Goal: Navigation & Orientation: Find specific page/section

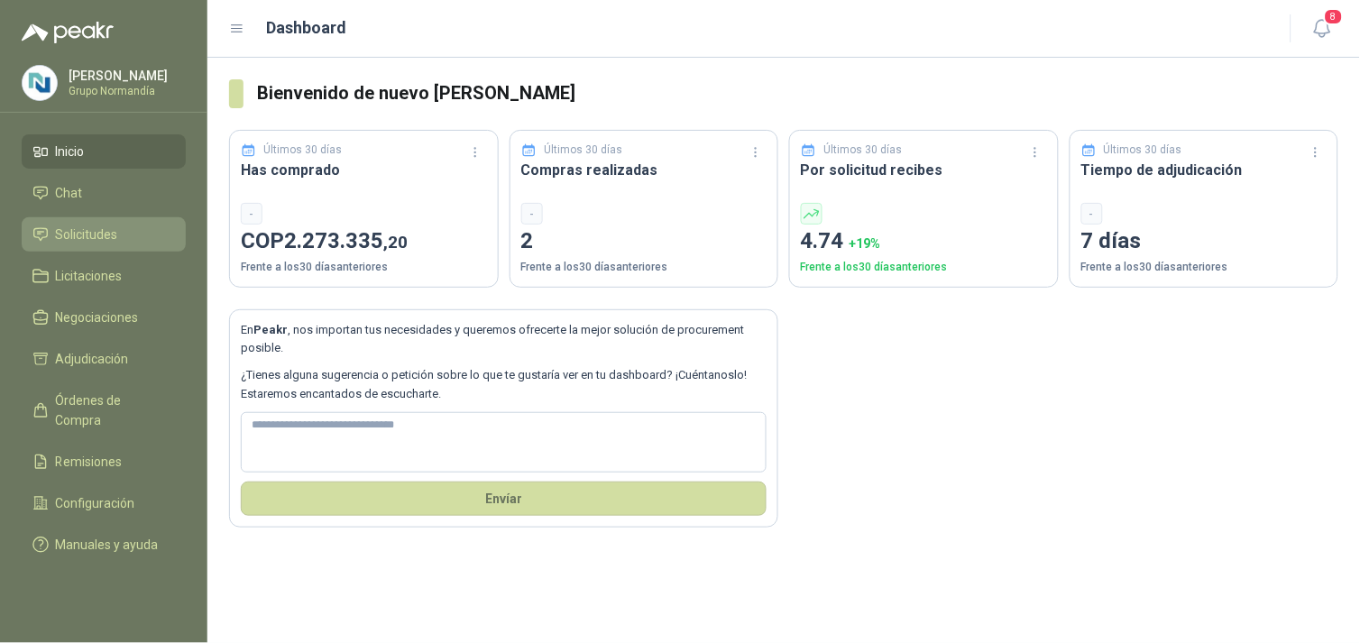
click at [63, 235] on span "Solicitudes" at bounding box center [87, 235] width 62 height 20
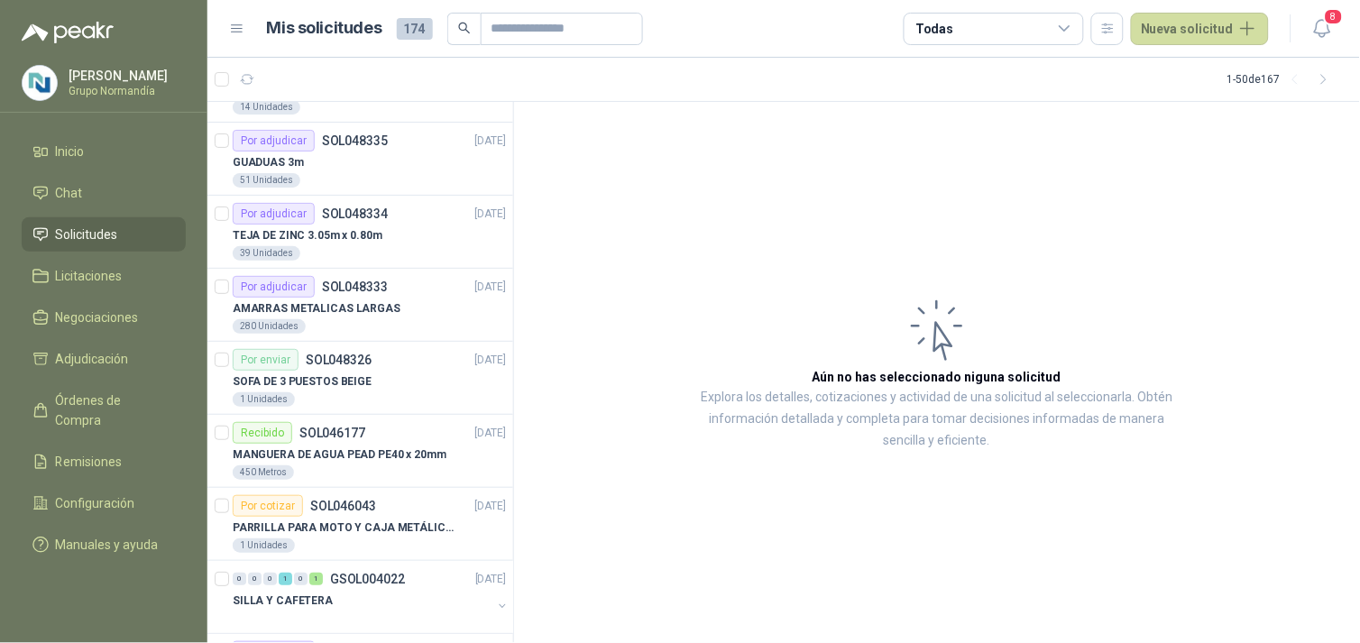
scroll to position [1303, 0]
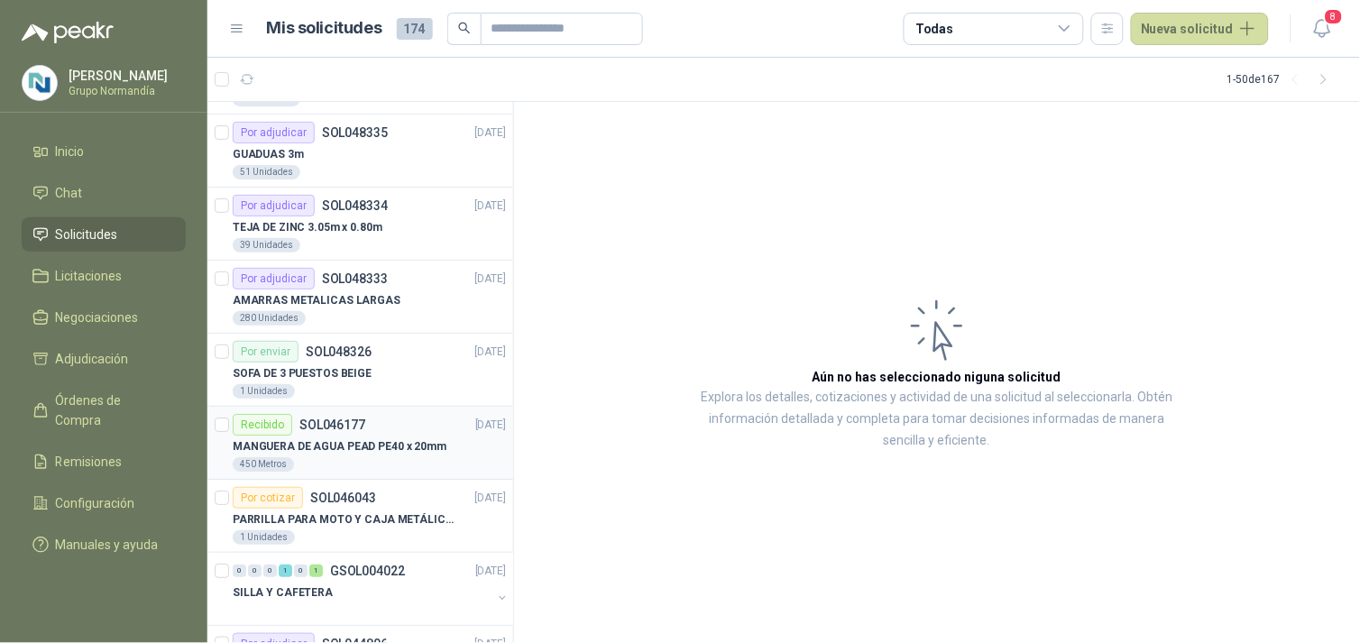
click at [398, 438] on p "MANGUERA DE AGUA PEAD PE40 x 20mm" at bounding box center [340, 446] width 214 height 17
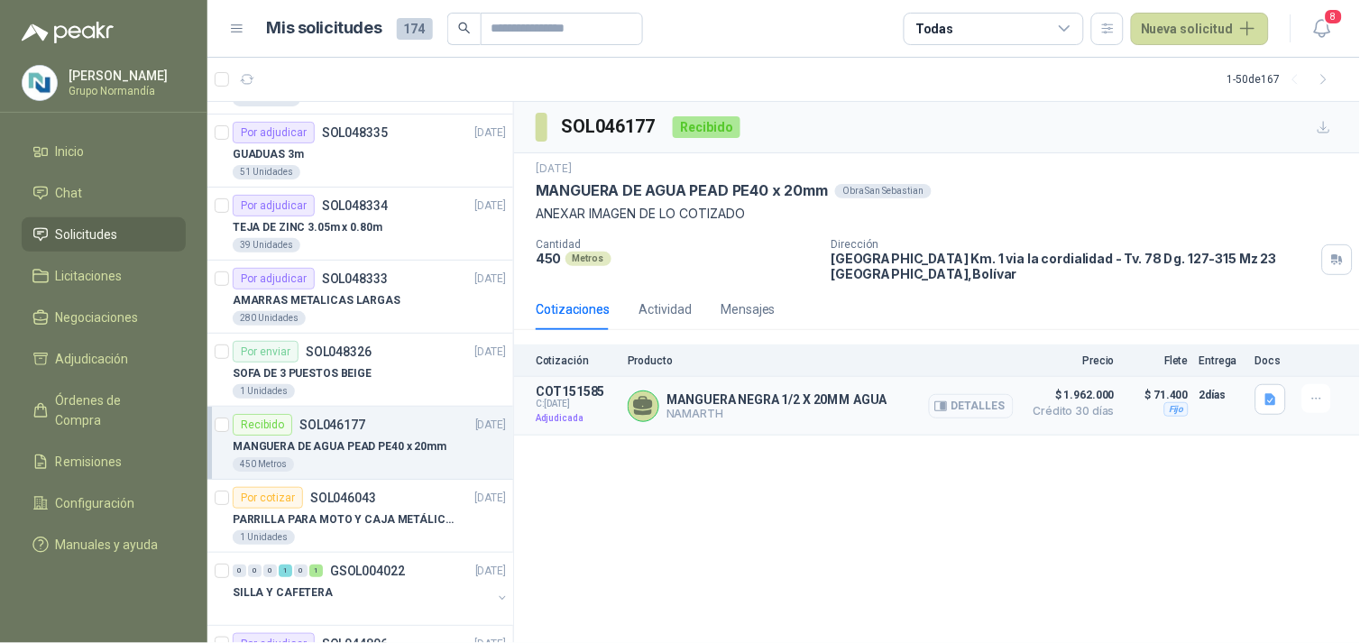
click at [970, 402] on button "Detalles" at bounding box center [971, 406] width 85 height 24
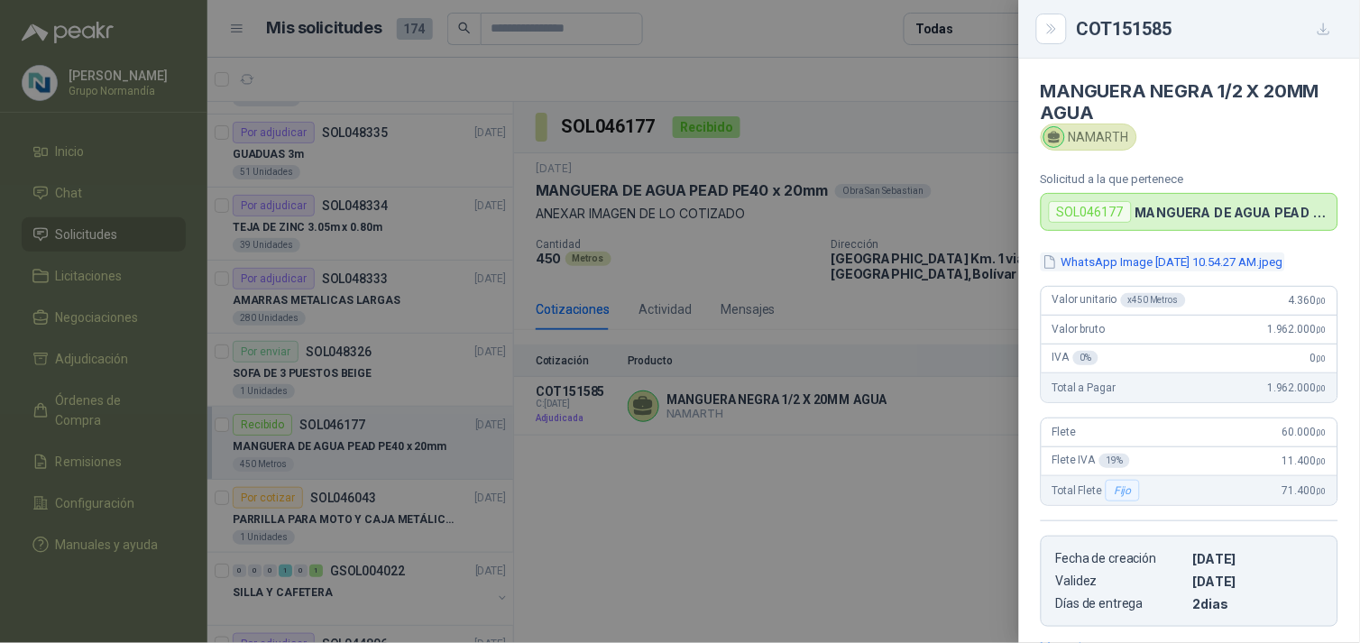
click at [1188, 272] on button "WhatsApp Image [DATE] 10.54.27 AM.jpeg" at bounding box center [1163, 262] width 244 height 19
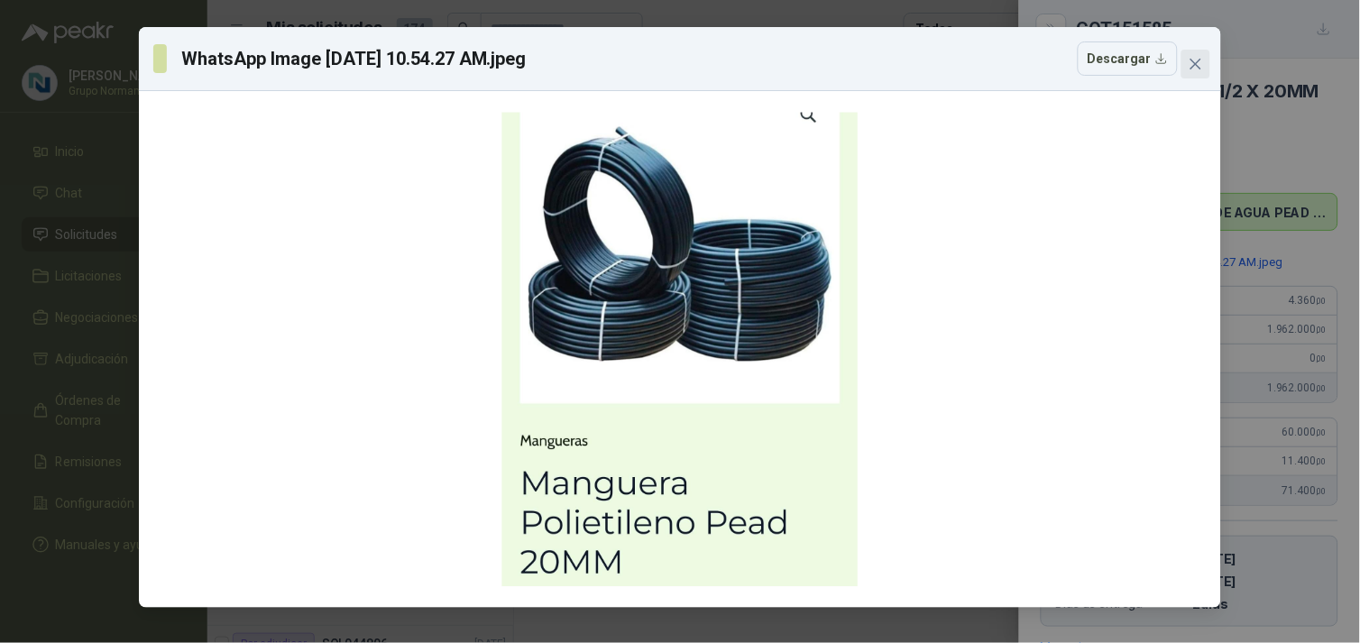
click at [1198, 68] on icon "close" at bounding box center [1196, 64] width 14 height 14
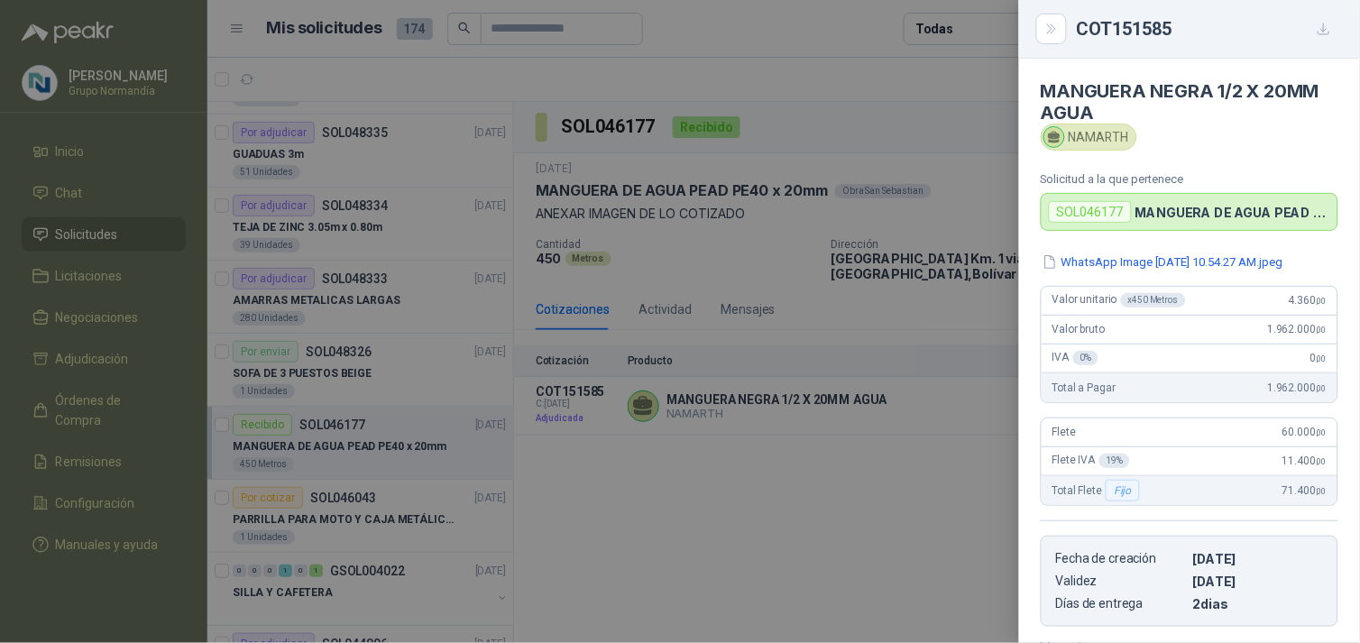
click at [850, 455] on div at bounding box center [680, 321] width 1360 height 643
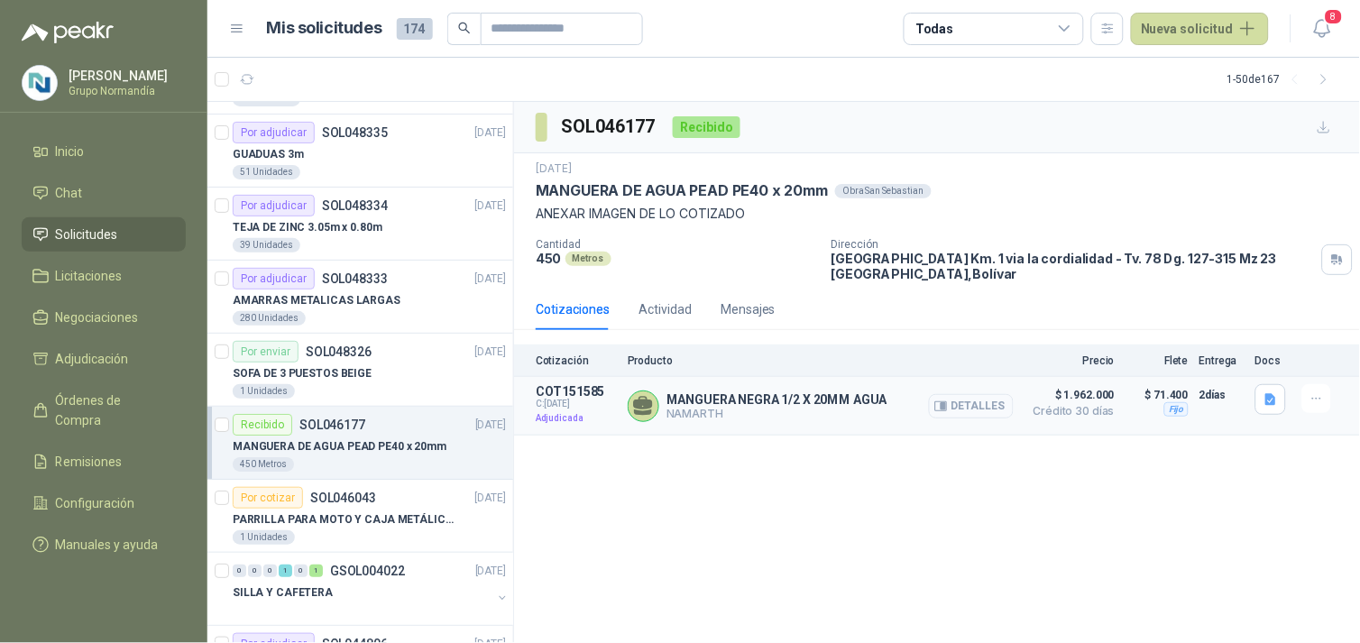
click at [961, 410] on button "Detalles" at bounding box center [971, 406] width 85 height 24
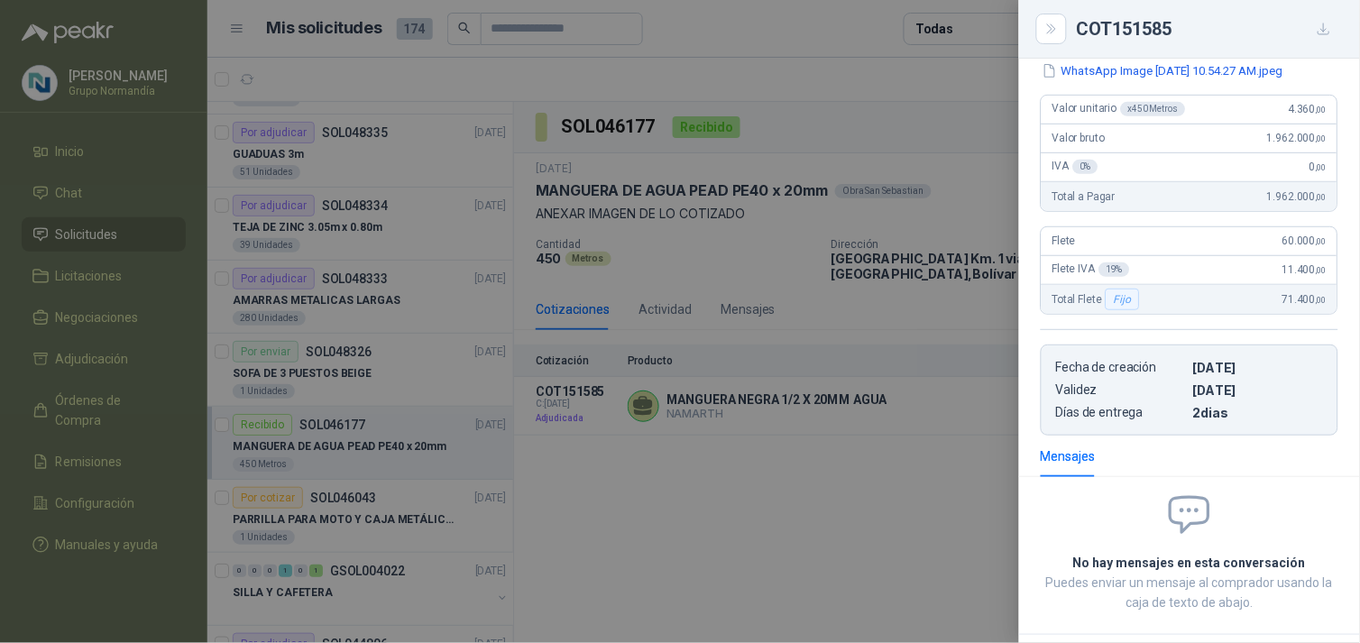
scroll to position [96, 0]
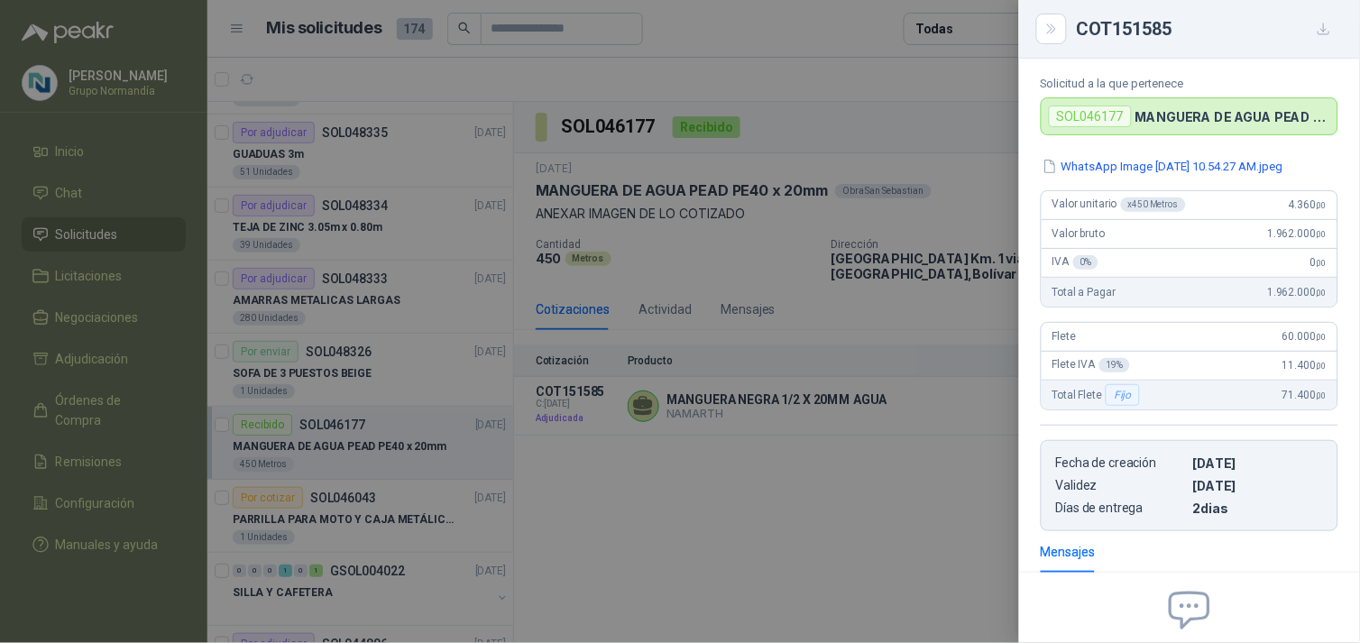
click at [817, 492] on div at bounding box center [680, 321] width 1360 height 643
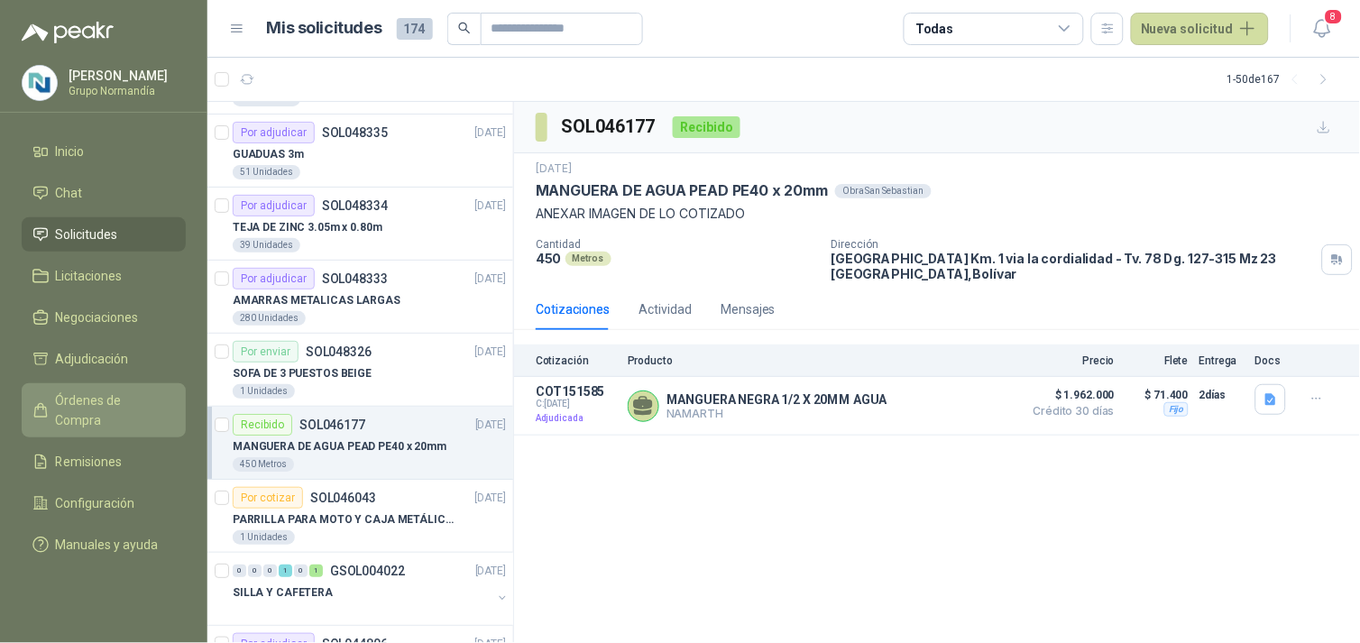
click at [74, 394] on span "Órdenes de Compra" at bounding box center [112, 411] width 113 height 40
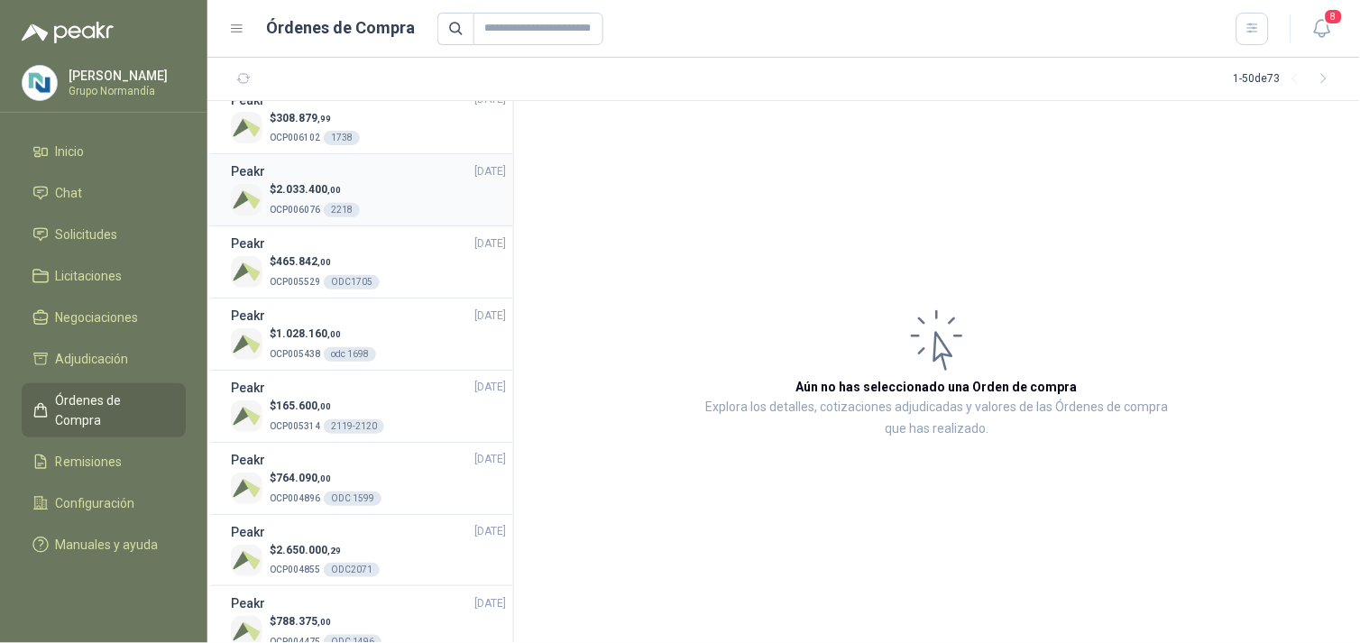
scroll to position [200, 0]
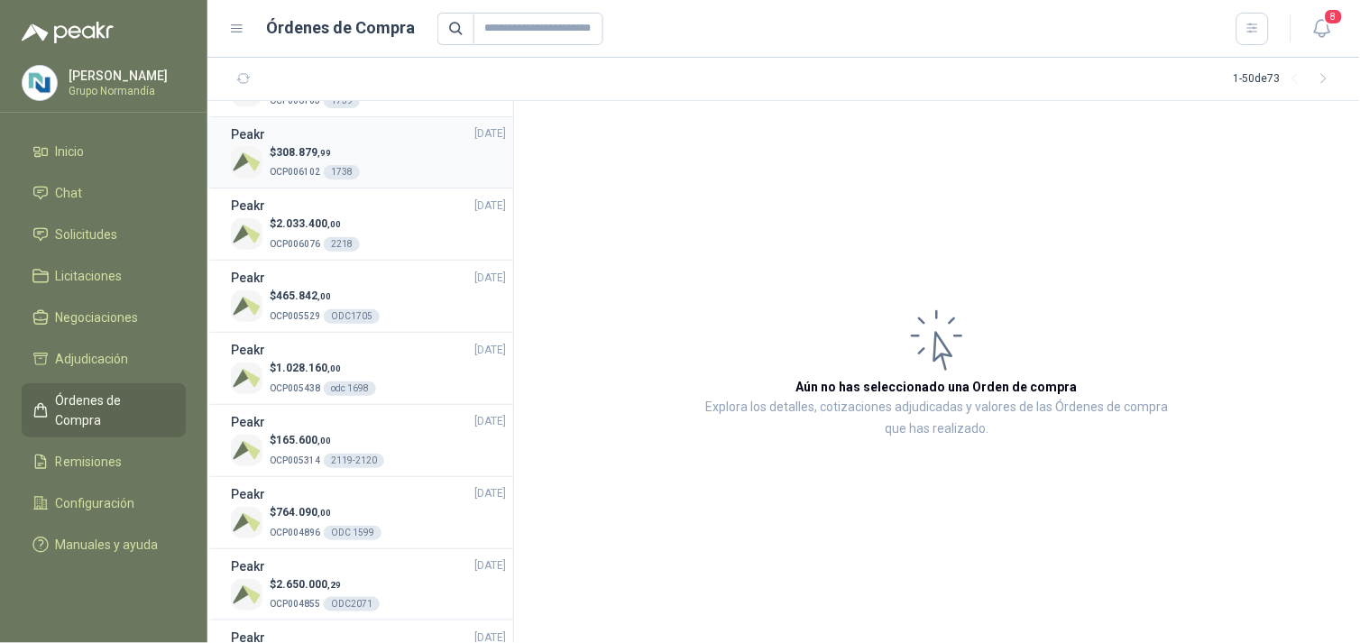
click at [417, 158] on div "$ 308.879 ,99 OCP006102 1738" at bounding box center [368, 162] width 275 height 37
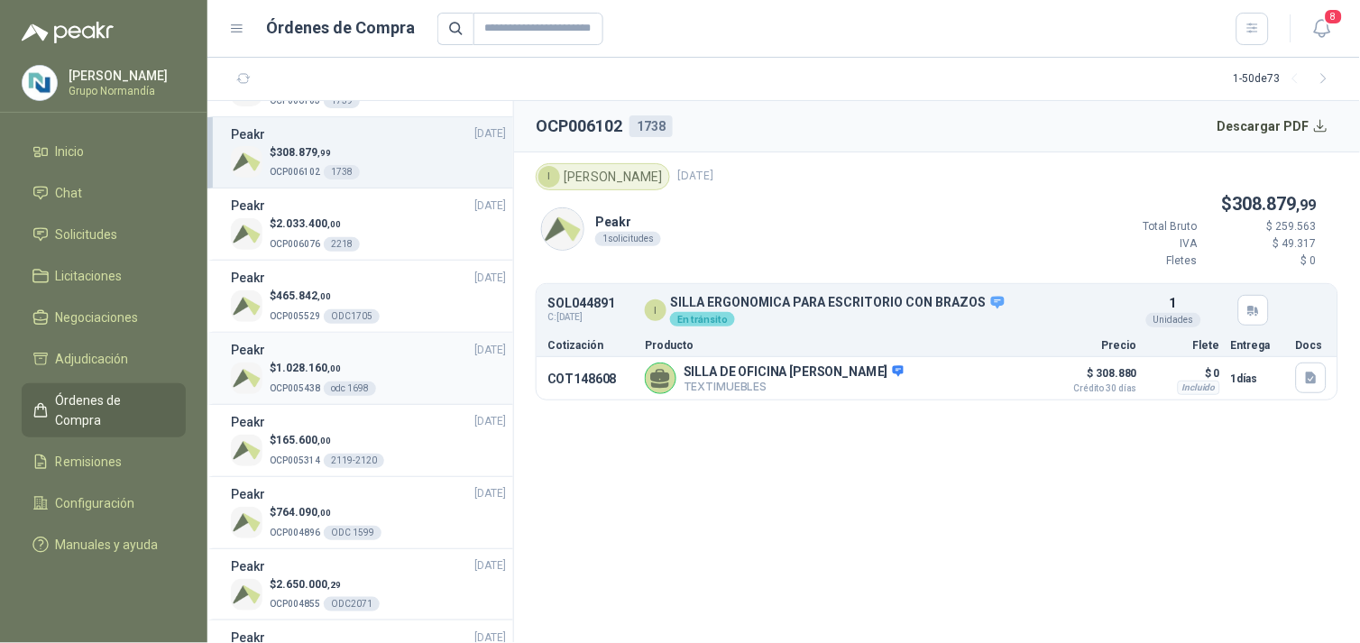
scroll to position [100, 0]
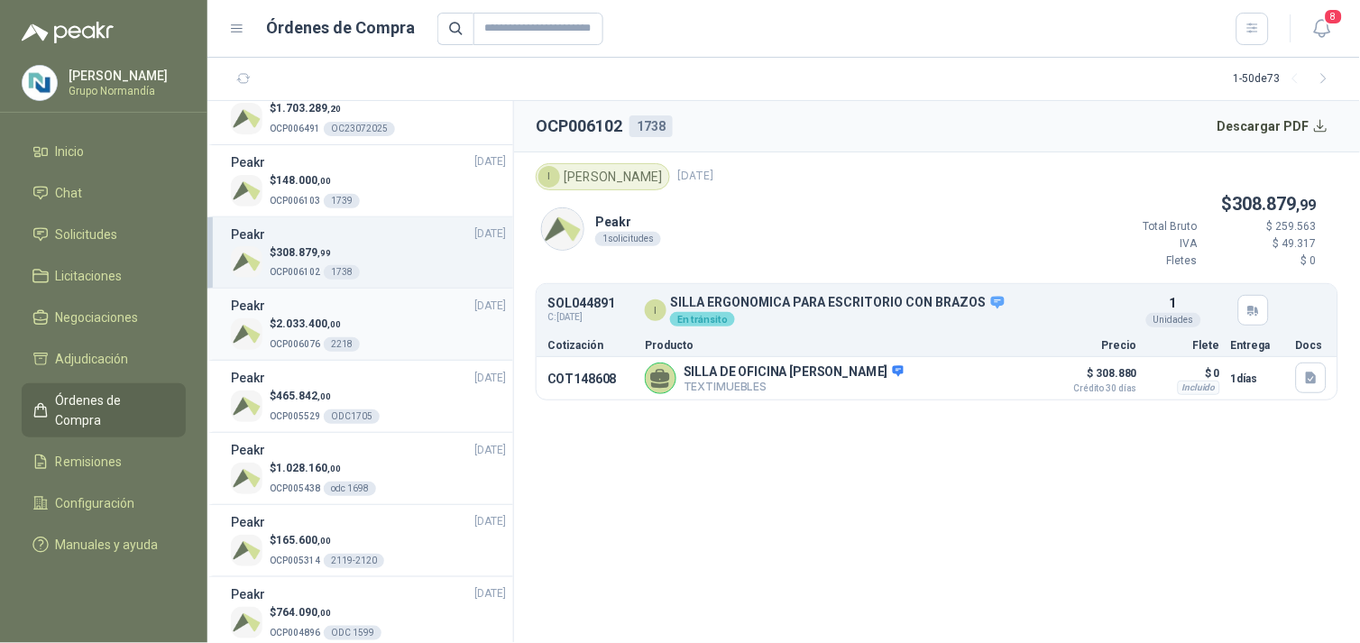
click at [384, 347] on div "$ 2.033.400 ,00 OCP006076 2218" at bounding box center [368, 334] width 275 height 37
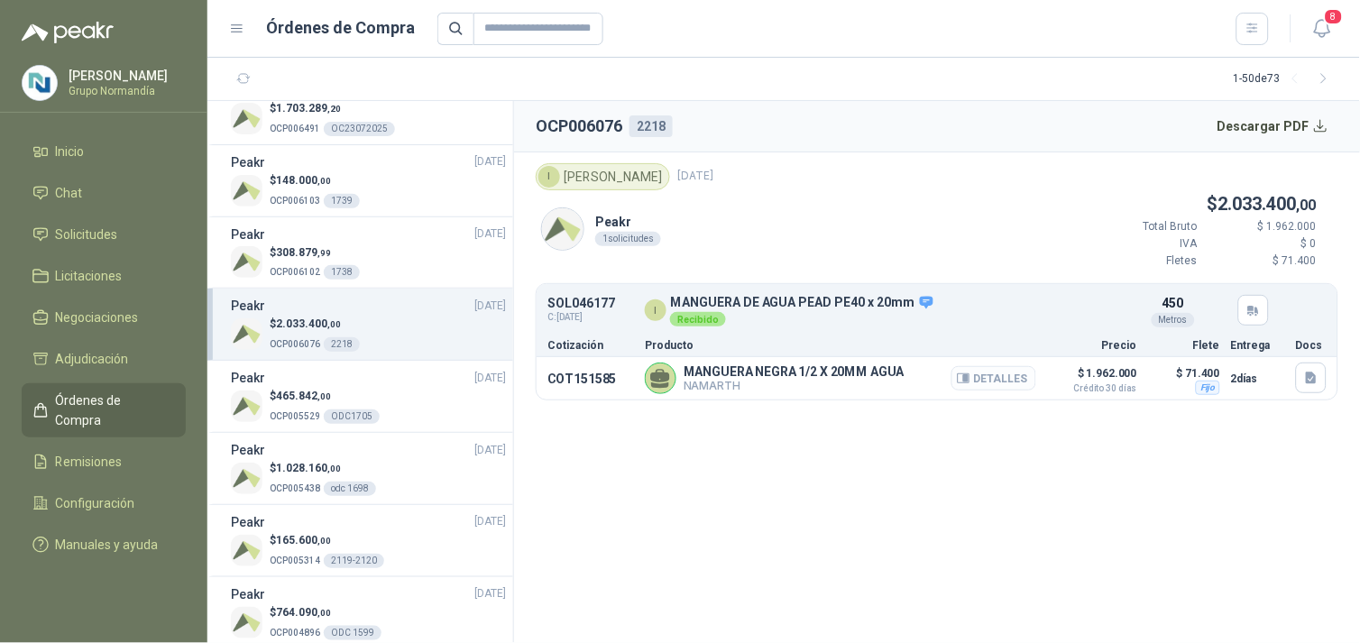
click at [987, 377] on button "Detalles" at bounding box center [994, 378] width 85 height 24
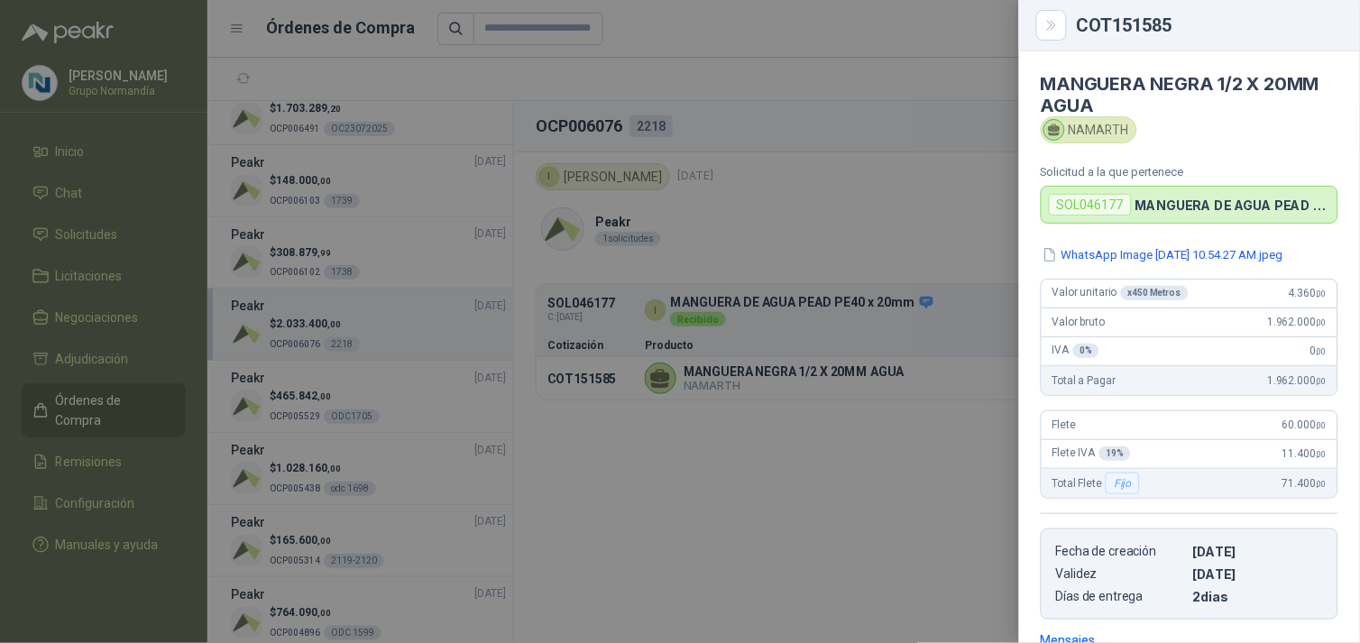
click at [940, 456] on div at bounding box center [680, 321] width 1360 height 643
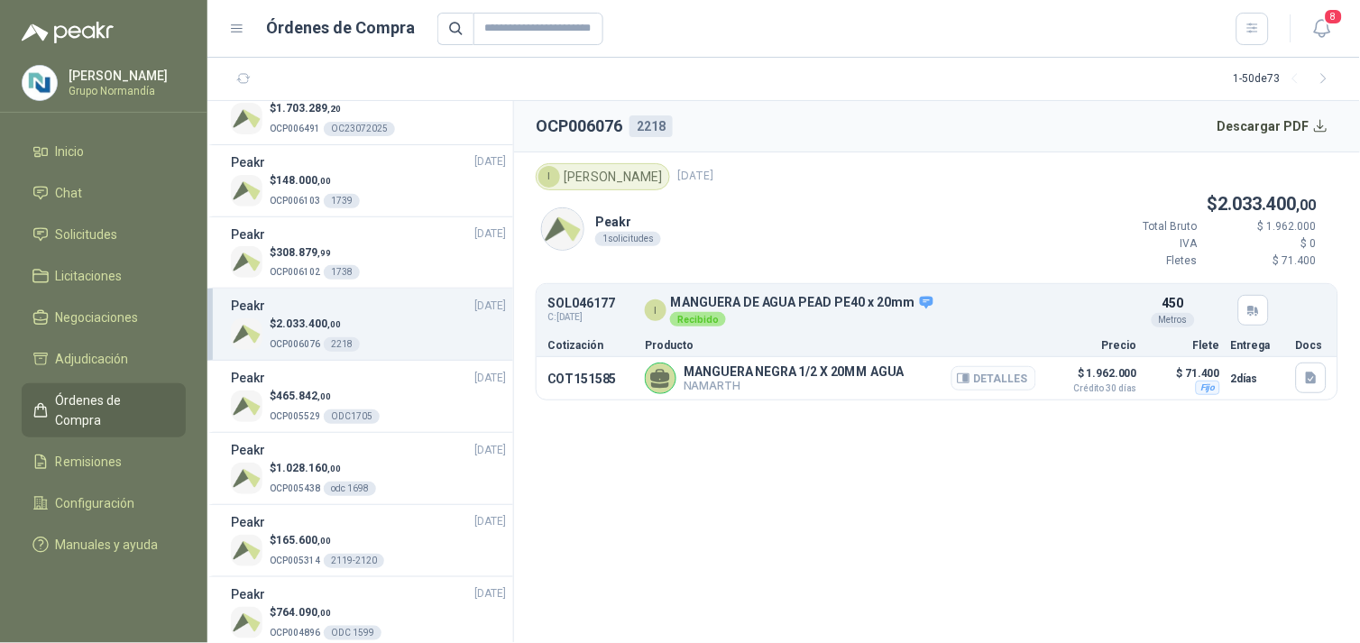
click at [1002, 381] on button "Detalles" at bounding box center [994, 378] width 85 height 24
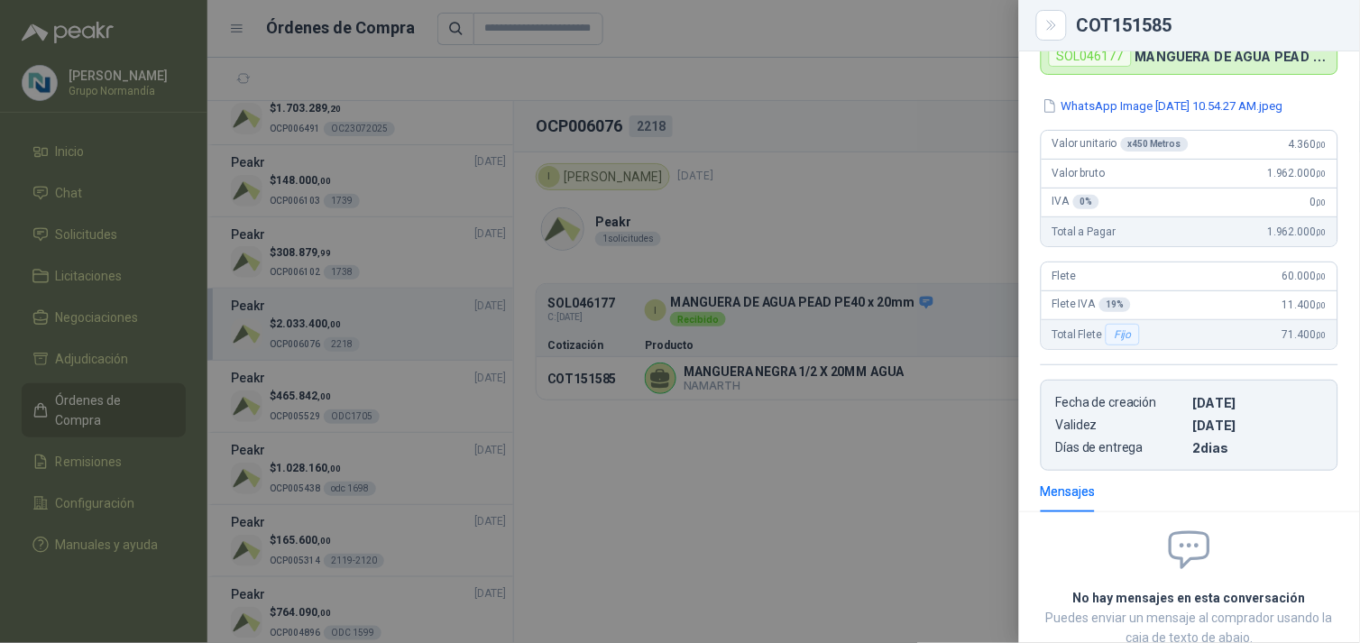
scroll to position [0, 0]
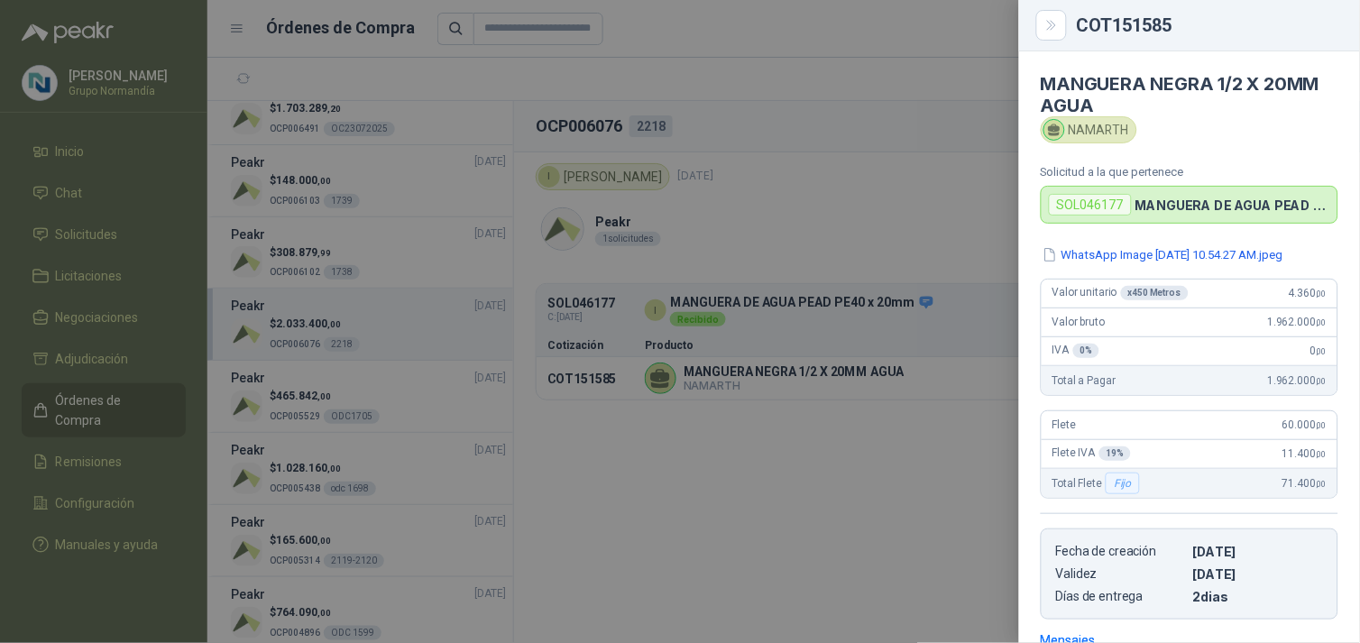
click at [913, 442] on div at bounding box center [680, 321] width 1360 height 643
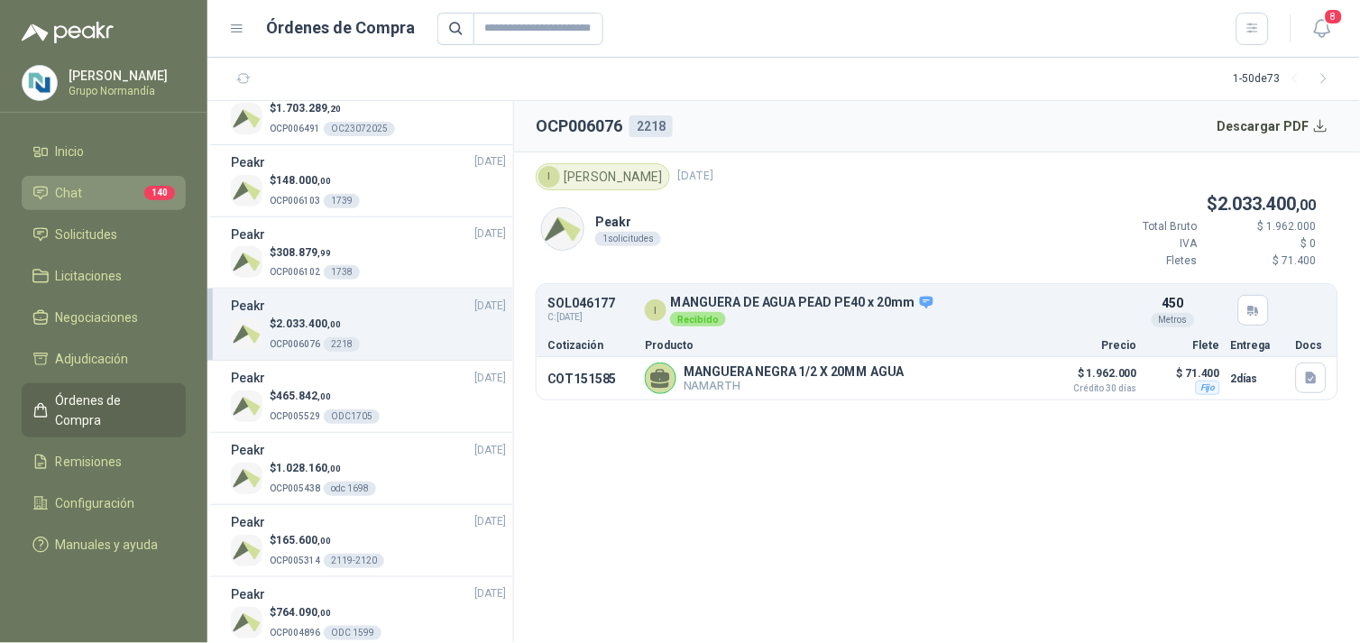
click at [157, 195] on span "140" at bounding box center [159, 193] width 31 height 14
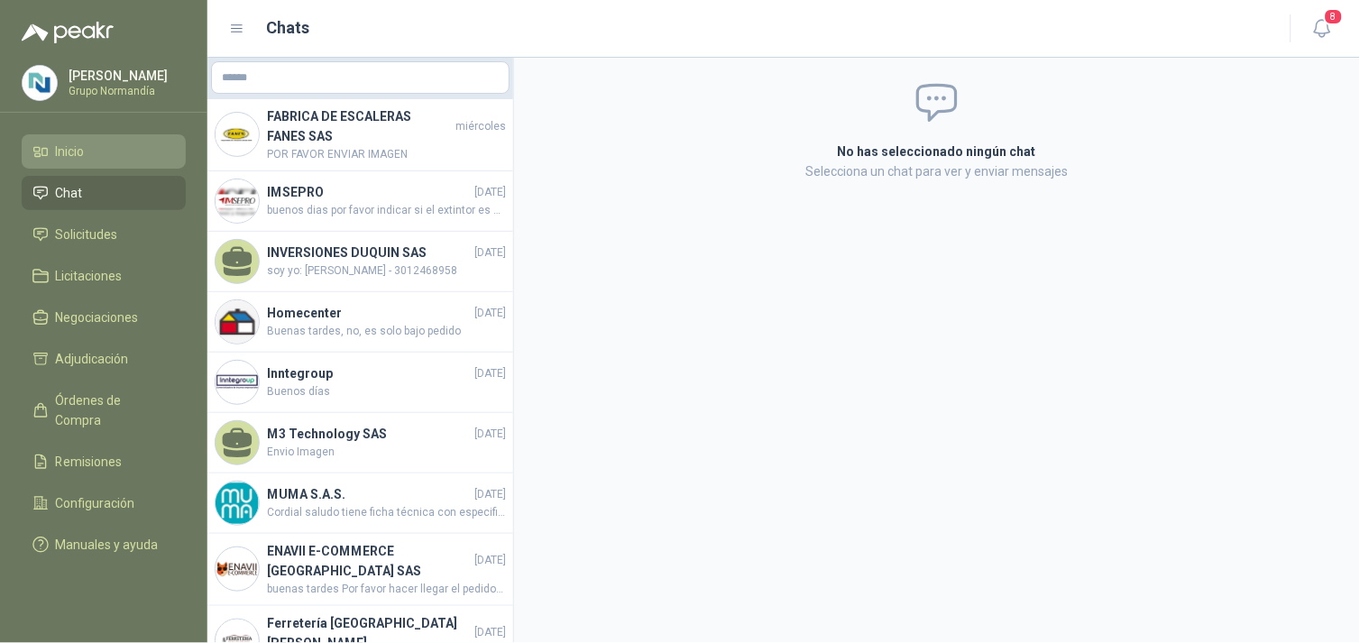
click at [100, 151] on li "Inicio" at bounding box center [103, 152] width 143 height 20
